Goal: Find specific page/section: Find specific page/section

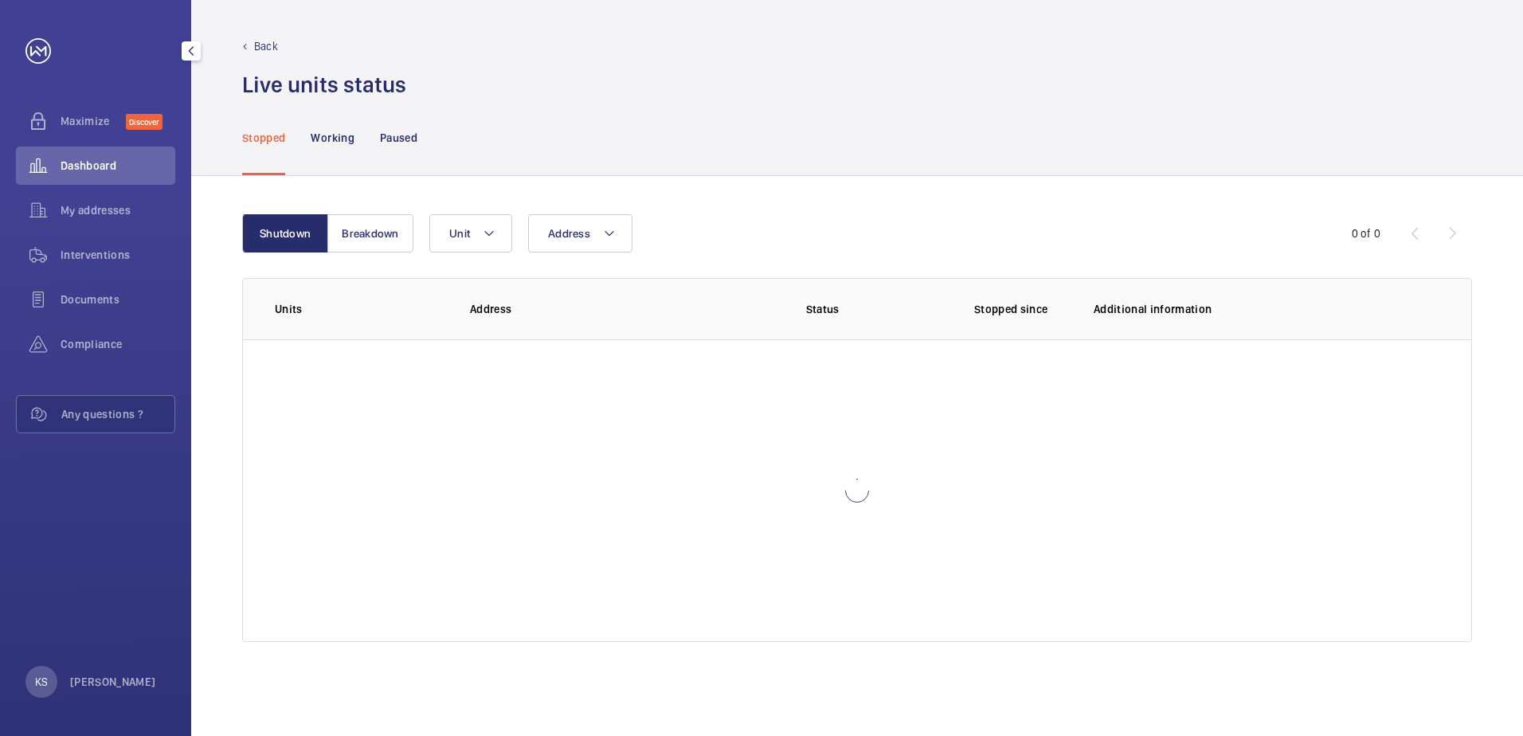
click at [86, 201] on div "My addresses" at bounding box center [95, 210] width 159 height 38
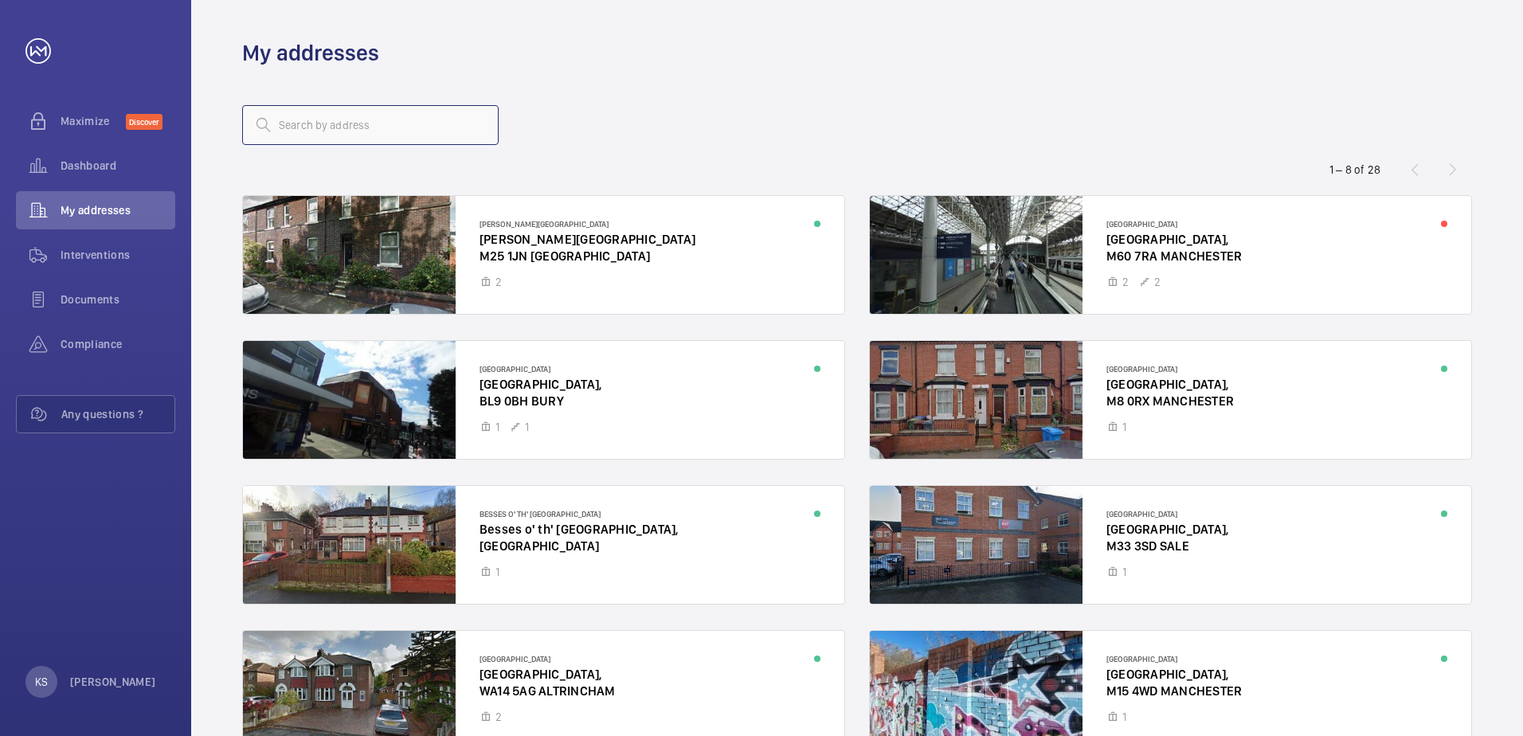
click at [424, 142] on input "text" at bounding box center [370, 125] width 256 height 40
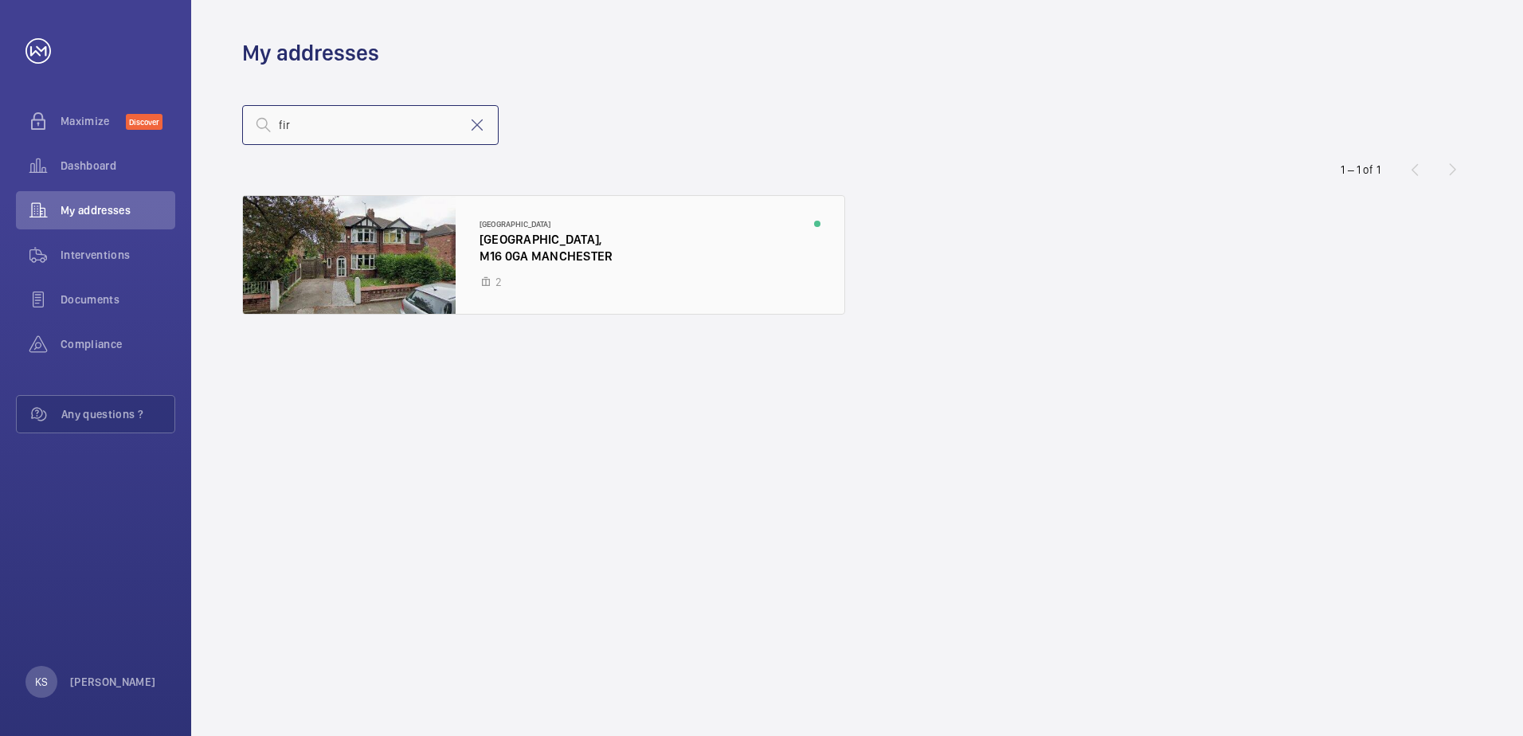
type input "fir"
click at [485, 244] on div at bounding box center [543, 255] width 601 height 118
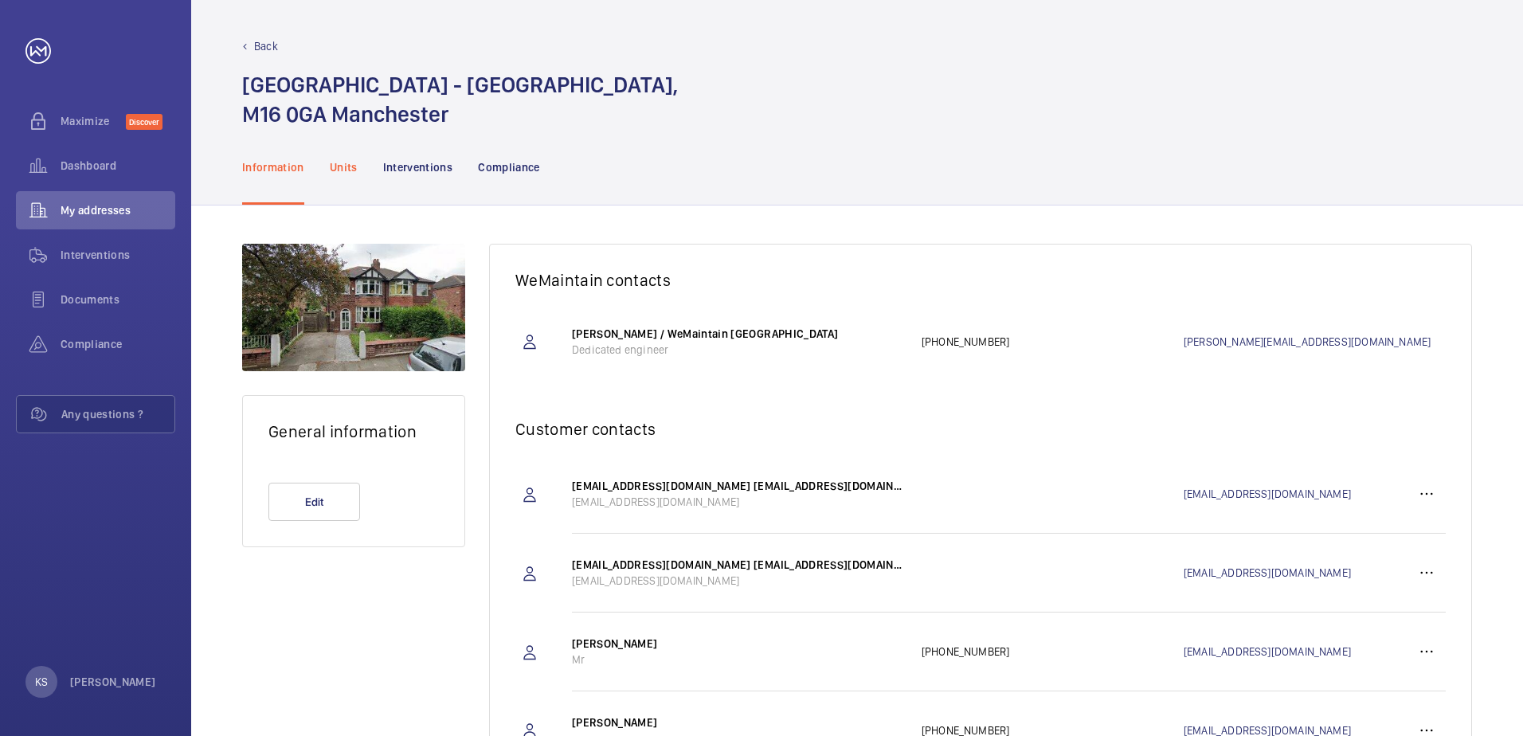
click at [348, 168] on p "Units" at bounding box center [344, 167] width 28 height 16
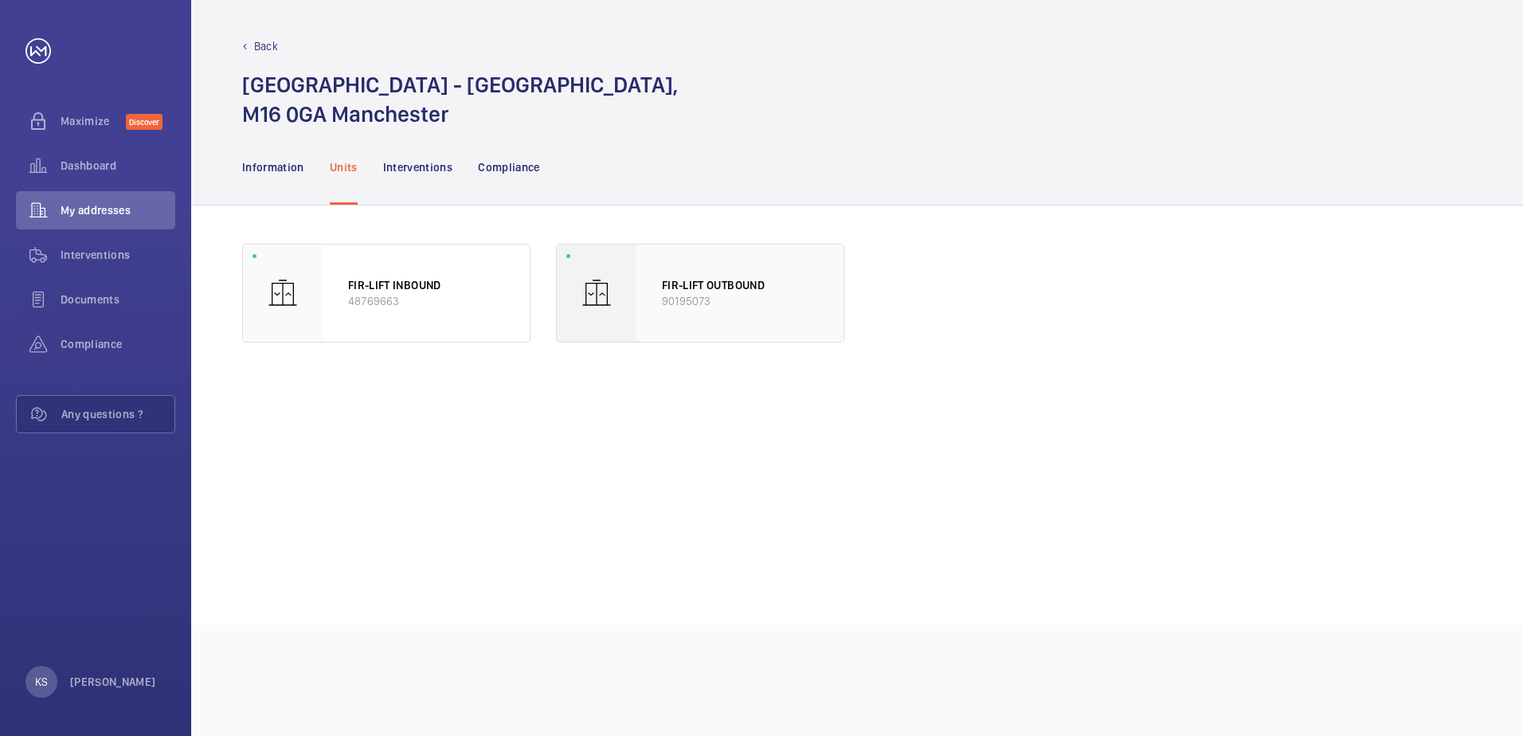
click at [694, 289] on p "FIR-LIFT OUTBOUND" at bounding box center [740, 285] width 156 height 16
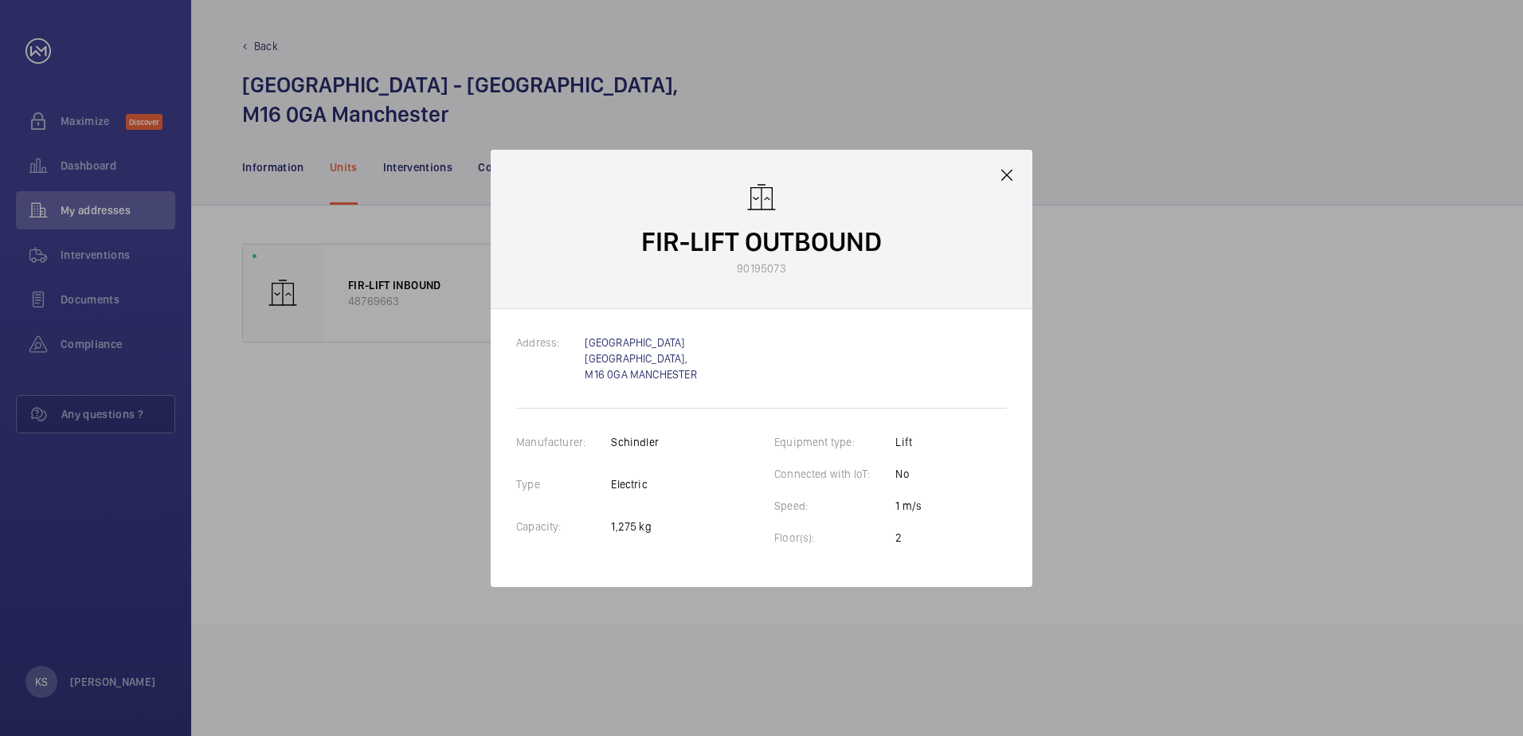
click at [1004, 174] on mat-icon at bounding box center [1006, 175] width 19 height 19
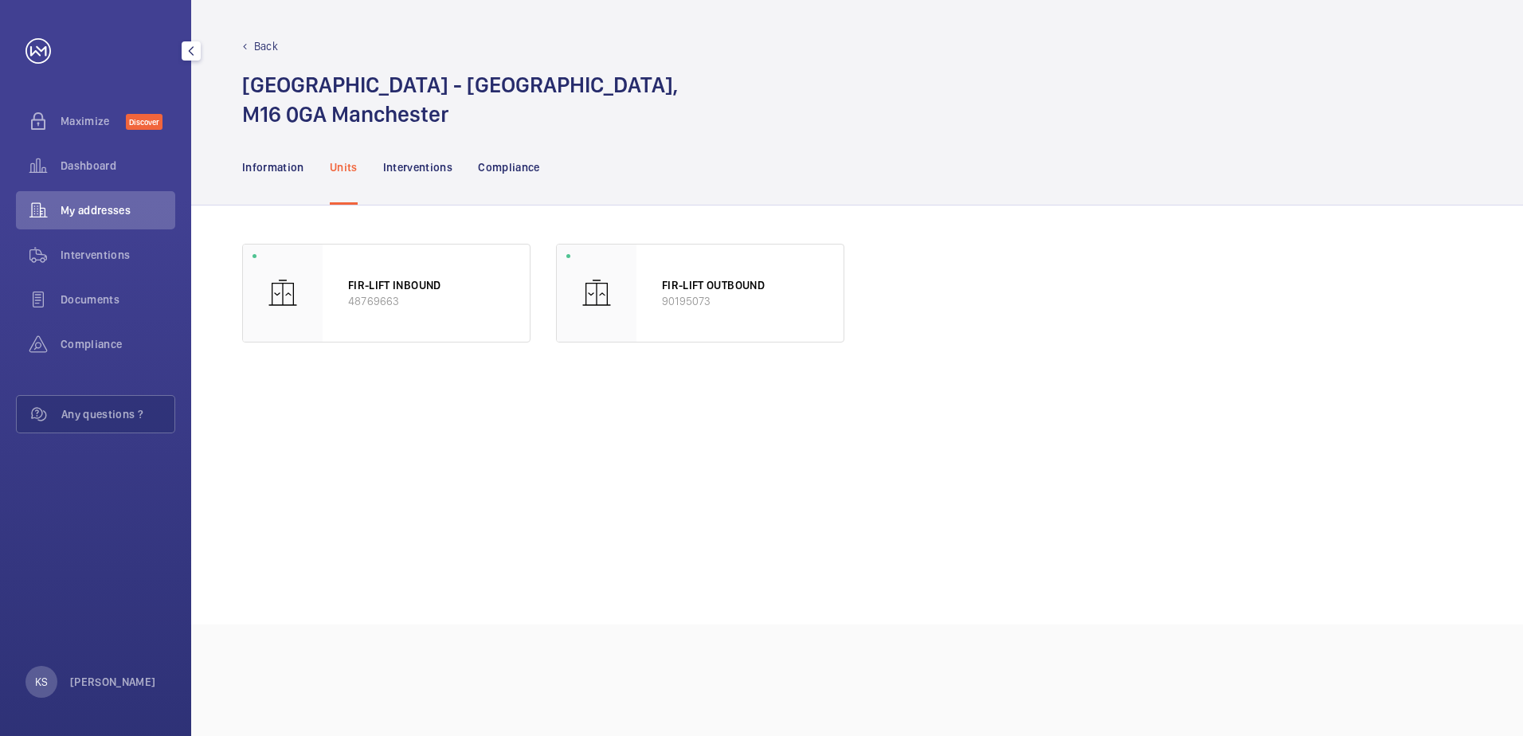
click at [80, 203] on span "My addresses" at bounding box center [118, 210] width 115 height 16
click at [80, 167] on span "Dashboard" at bounding box center [118, 166] width 115 height 16
